Goal: Information Seeking & Learning: Learn about a topic

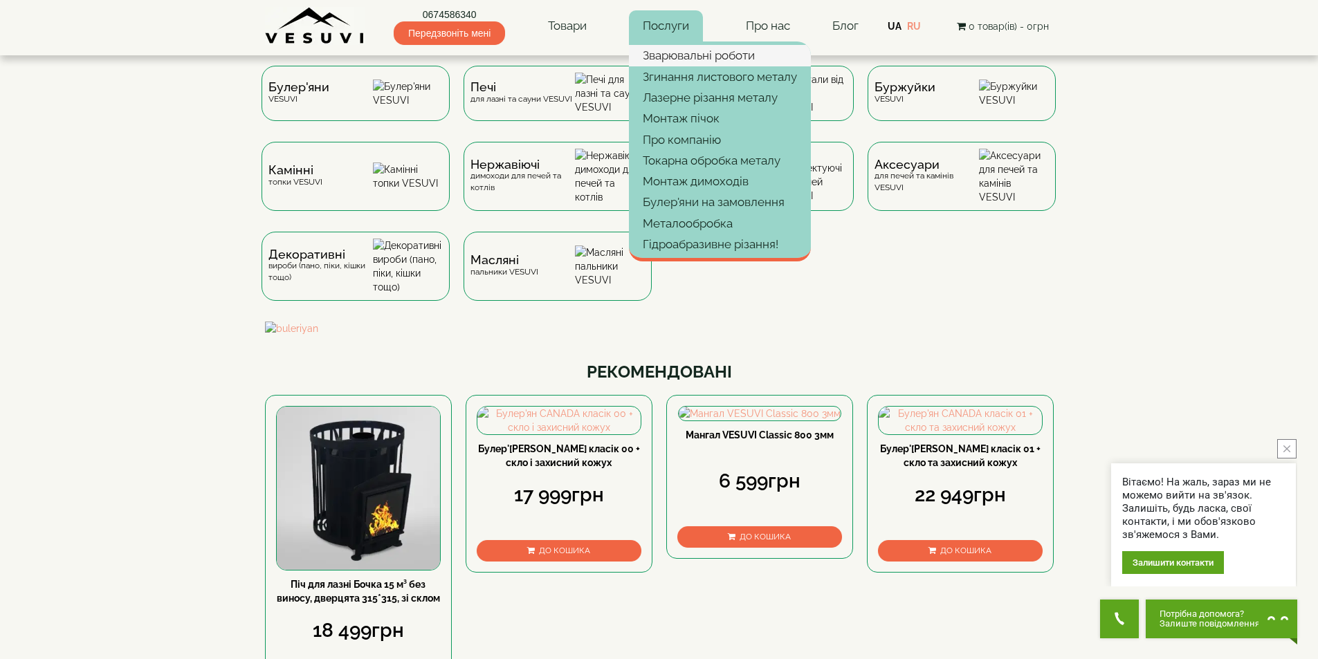
click at [672, 55] on link "Зварювальні роботи" at bounding box center [720, 55] width 182 height 21
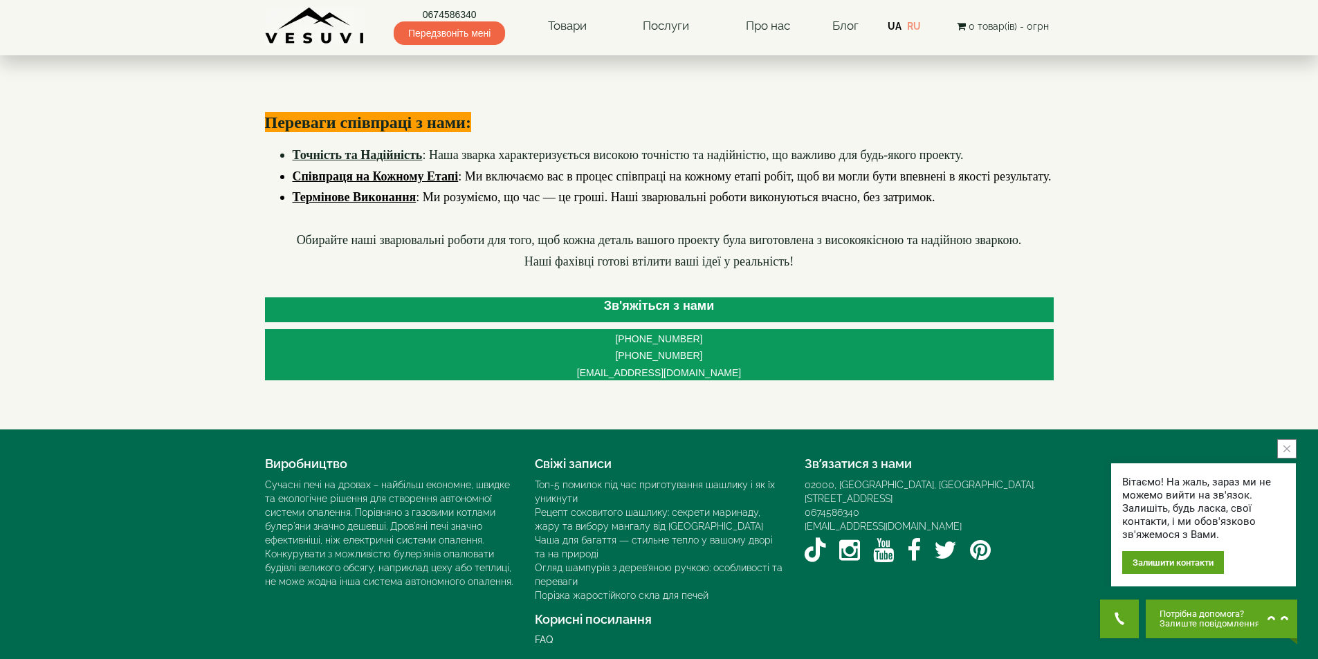
scroll to position [1176, 0]
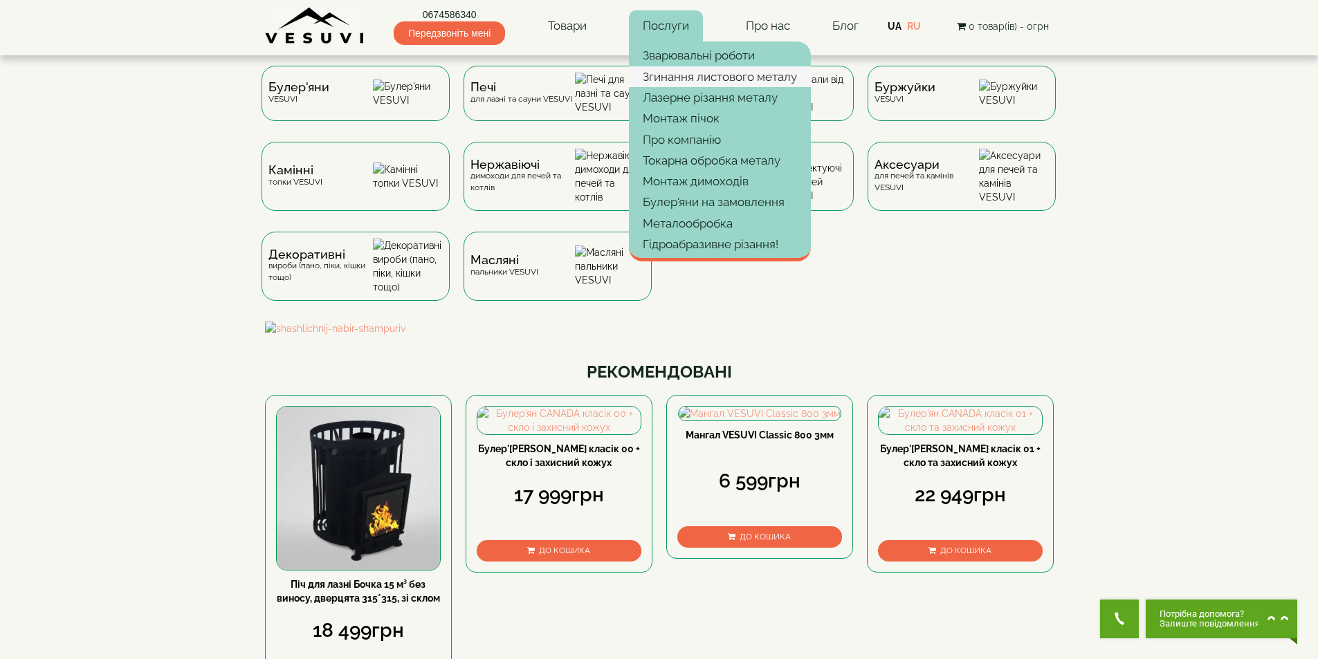
click at [694, 75] on link "Згинання листового металу" at bounding box center [720, 76] width 182 height 21
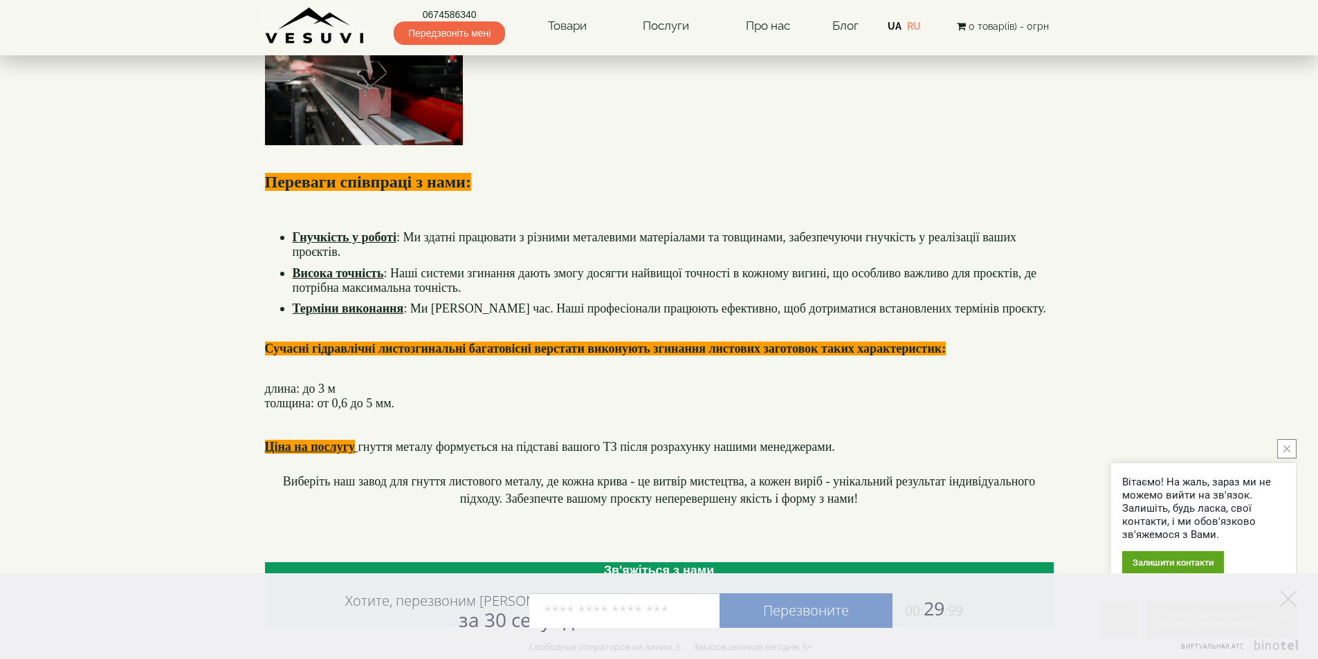
scroll to position [761, 0]
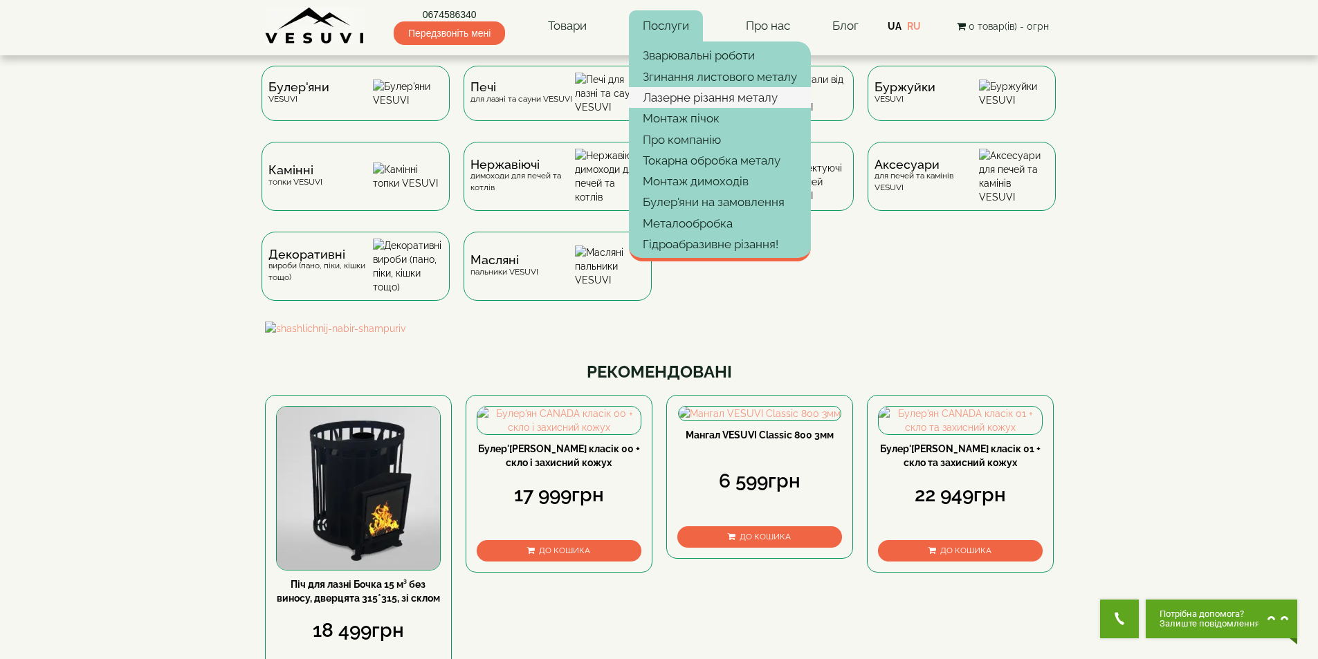
click at [674, 95] on link "Лазерне різання металу" at bounding box center [720, 97] width 182 height 21
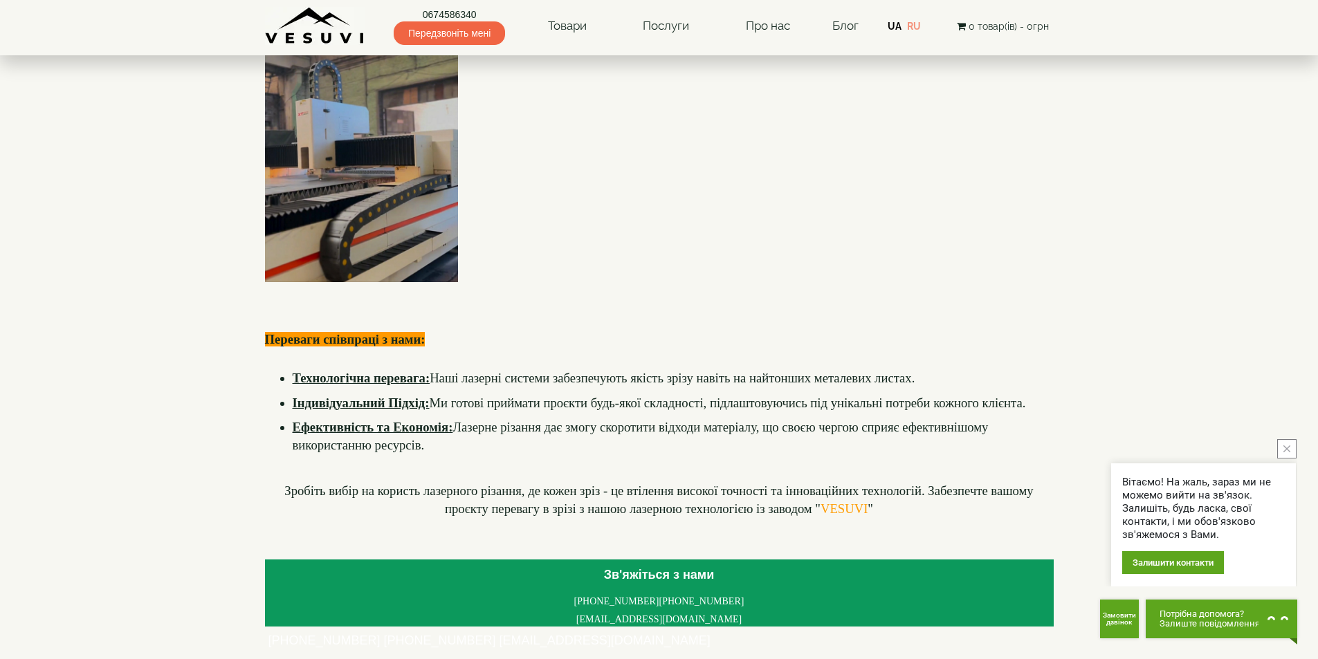
scroll to position [830, 0]
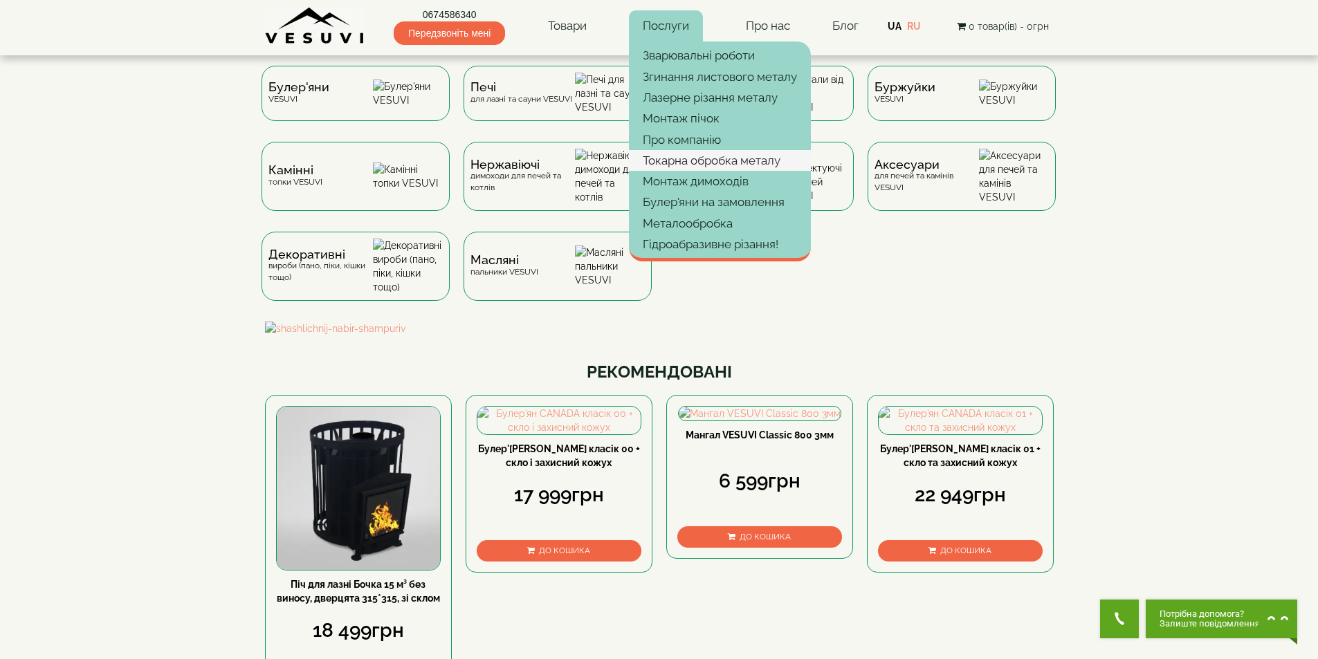
click at [691, 163] on link "Токарна обробка металу" at bounding box center [720, 160] width 182 height 21
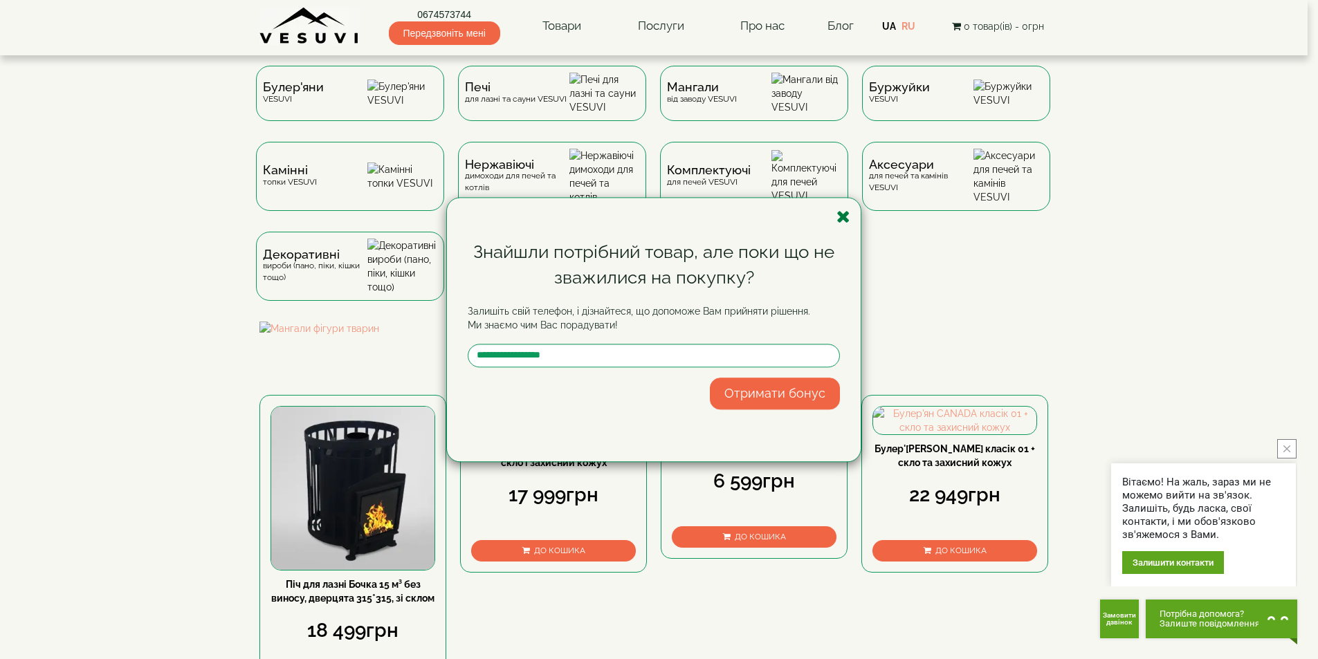
click at [840, 211] on icon "button" at bounding box center [843, 216] width 14 height 17
